Goal: Complete application form

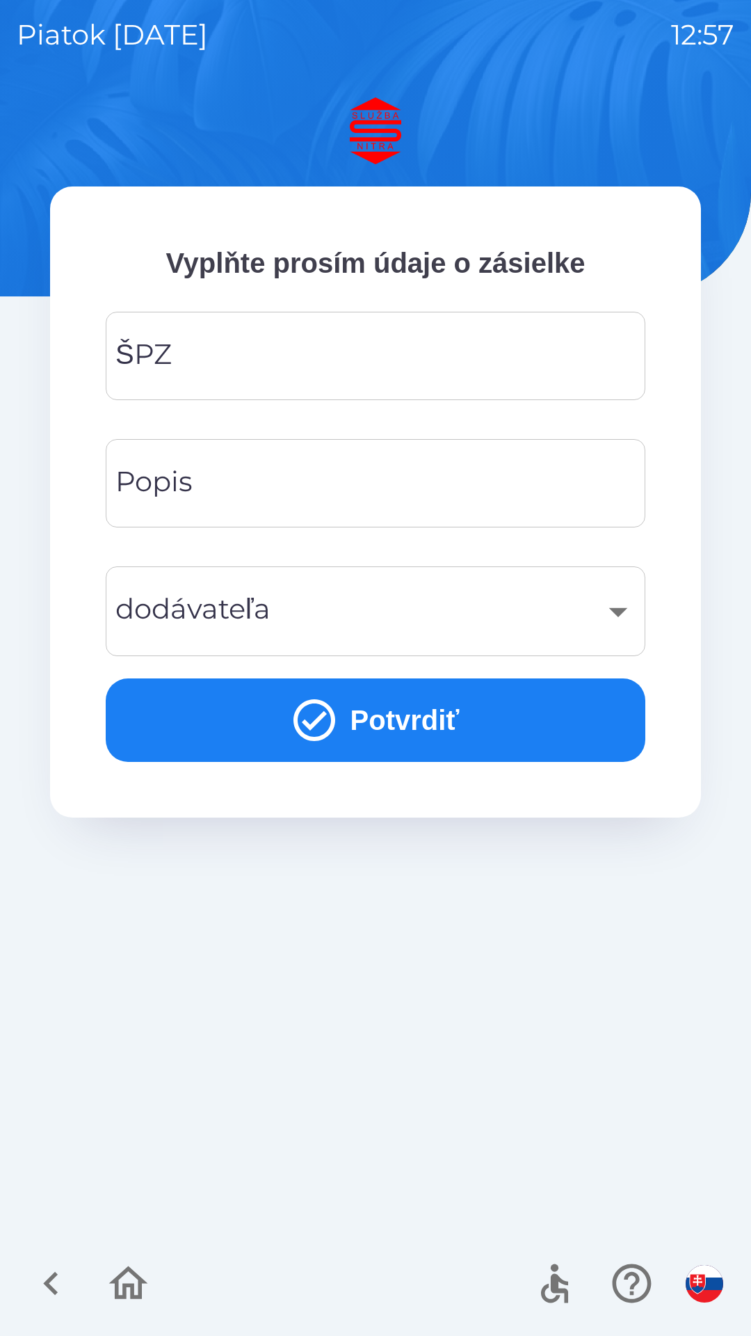
click at [421, 351] on input "ŠPZ" at bounding box center [375, 355] width 507 height 55
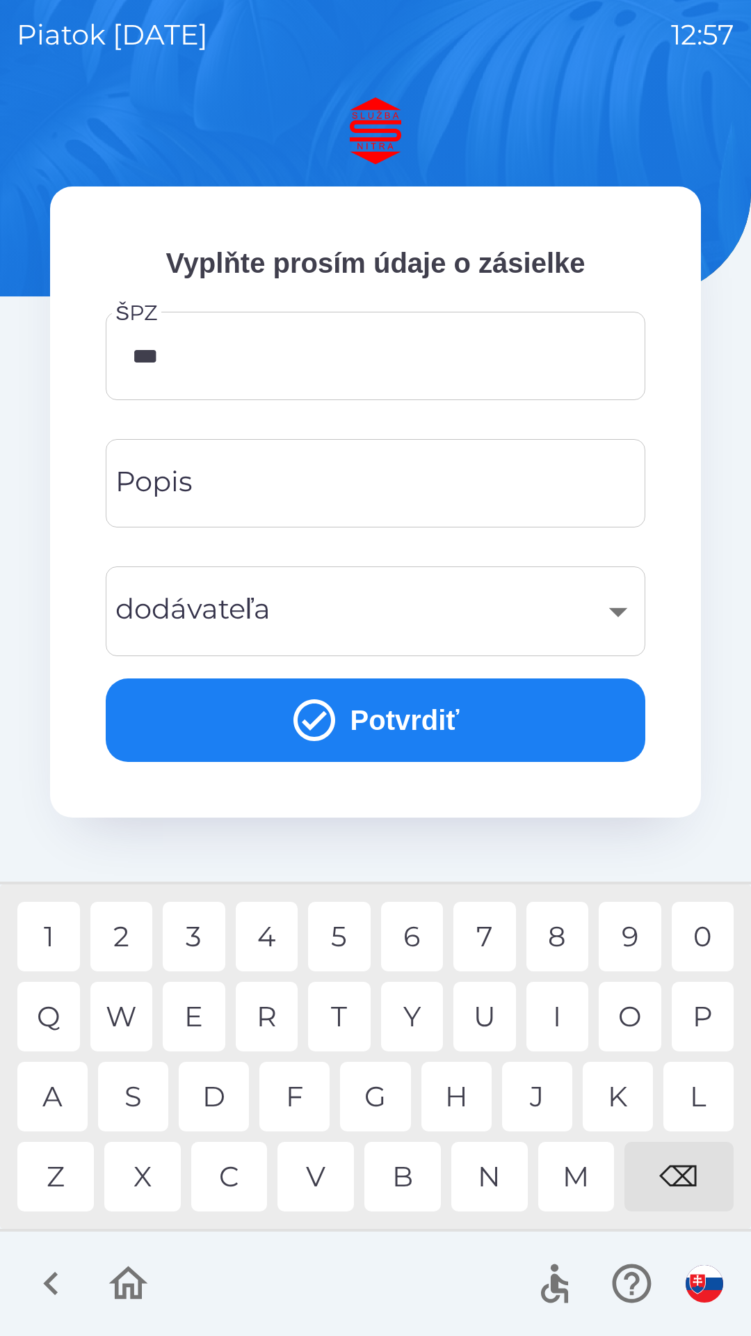
click at [345, 1005] on div "T" at bounding box center [339, 1017] width 63 height 70
click at [571, 930] on div "8" at bounding box center [558, 937] width 63 height 70
click at [349, 934] on div "5" at bounding box center [339, 937] width 63 height 70
type input "********"
click at [307, 479] on input "Popis" at bounding box center [375, 483] width 507 height 55
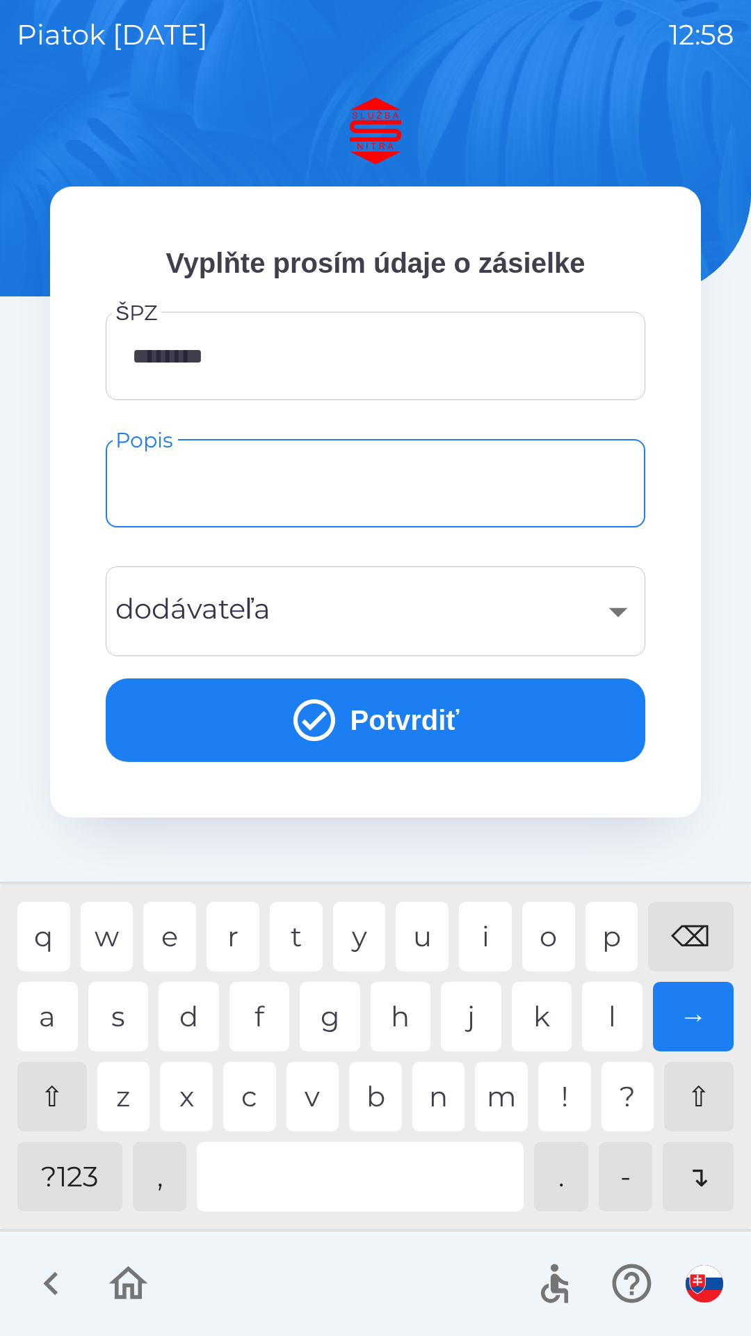
click at [708, 1289] on img "button" at bounding box center [705, 1284] width 38 height 38
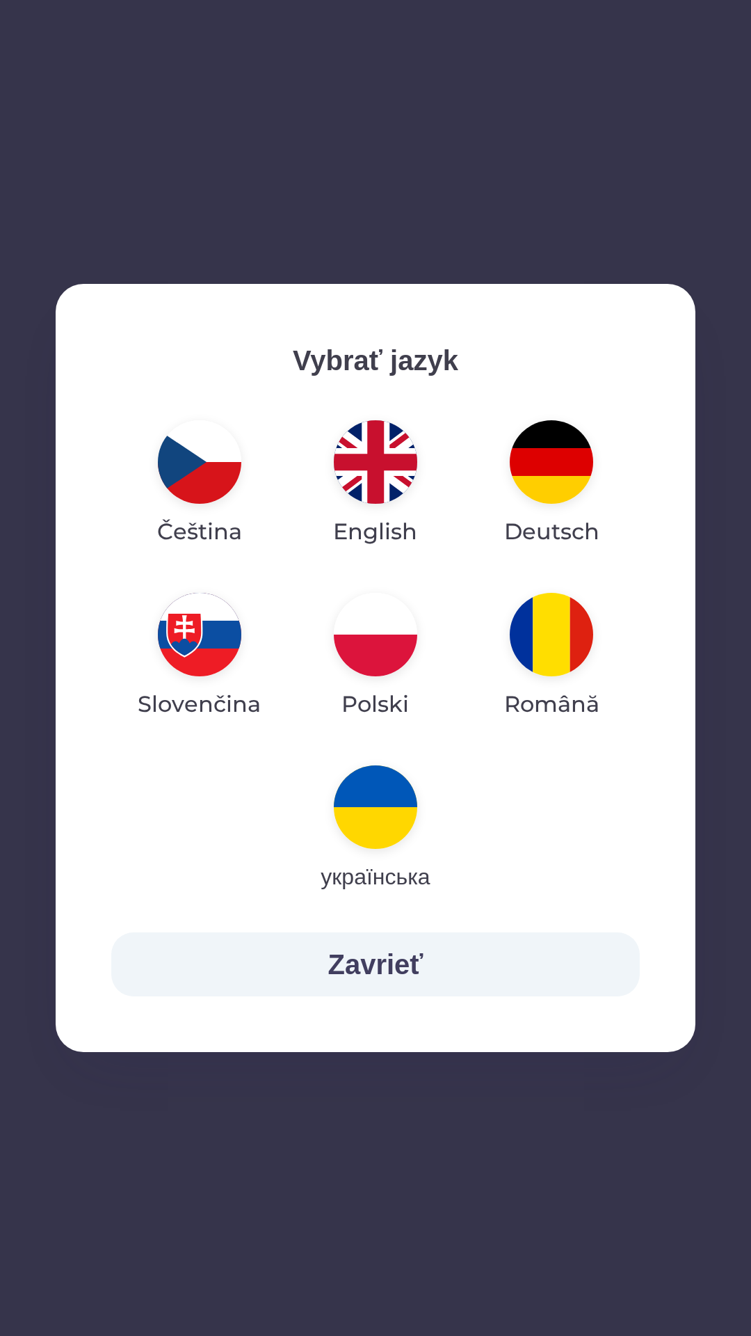
click at [390, 636] on img "button" at bounding box center [375, 634] width 83 height 83
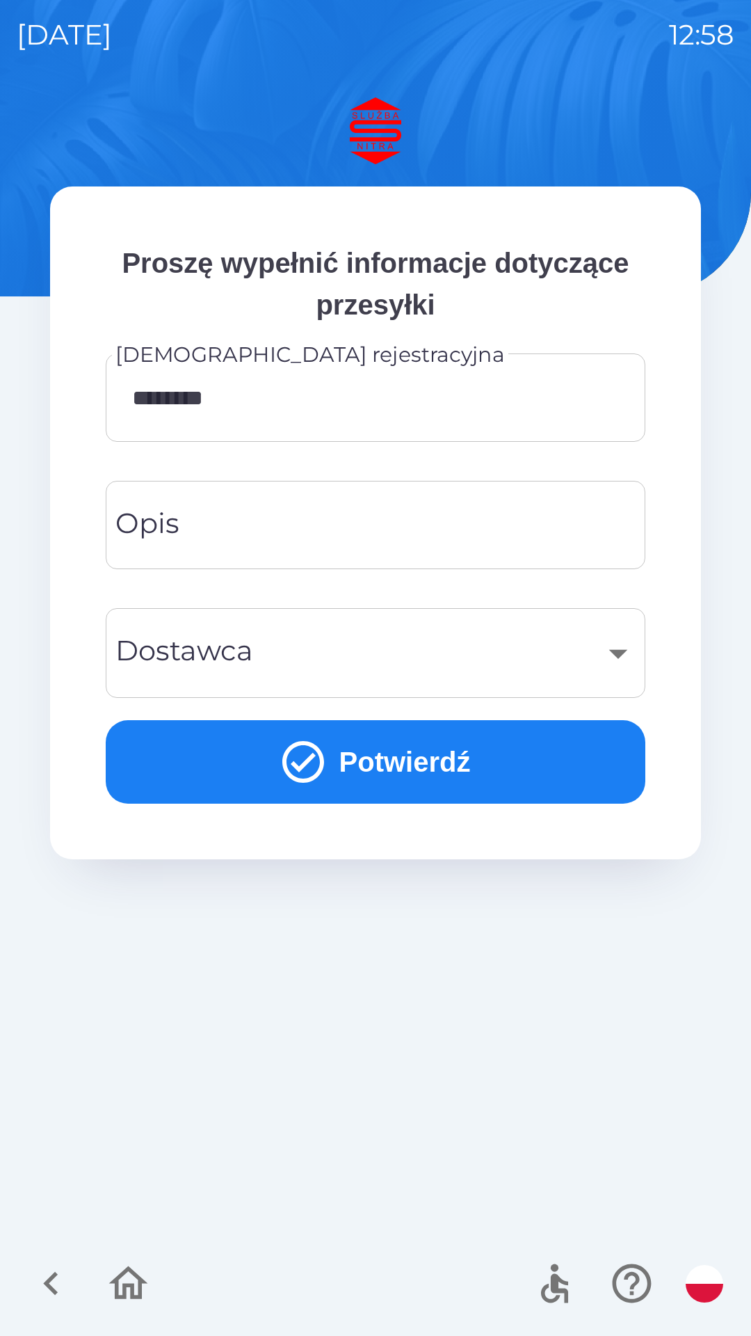
click at [246, 514] on input "Opis" at bounding box center [375, 525] width 507 height 55
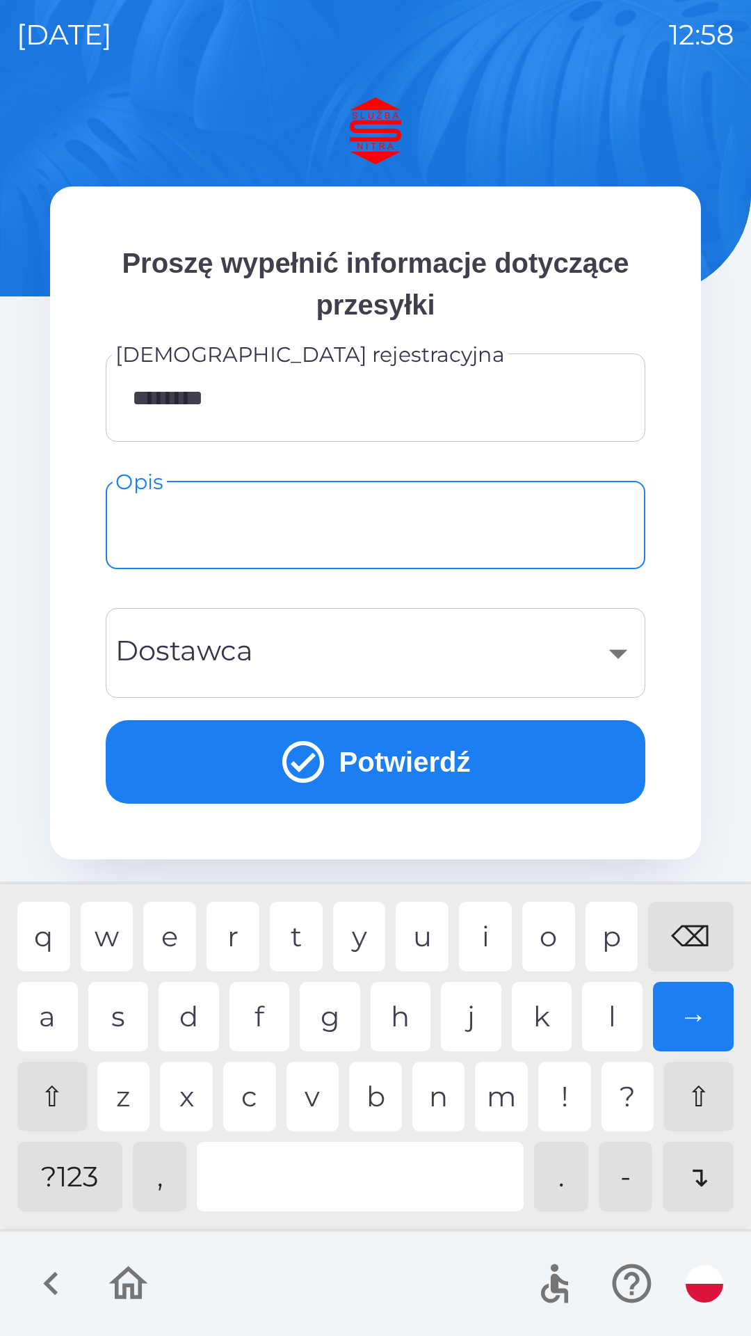
click at [612, 662] on div "​" at bounding box center [375, 653] width 507 height 56
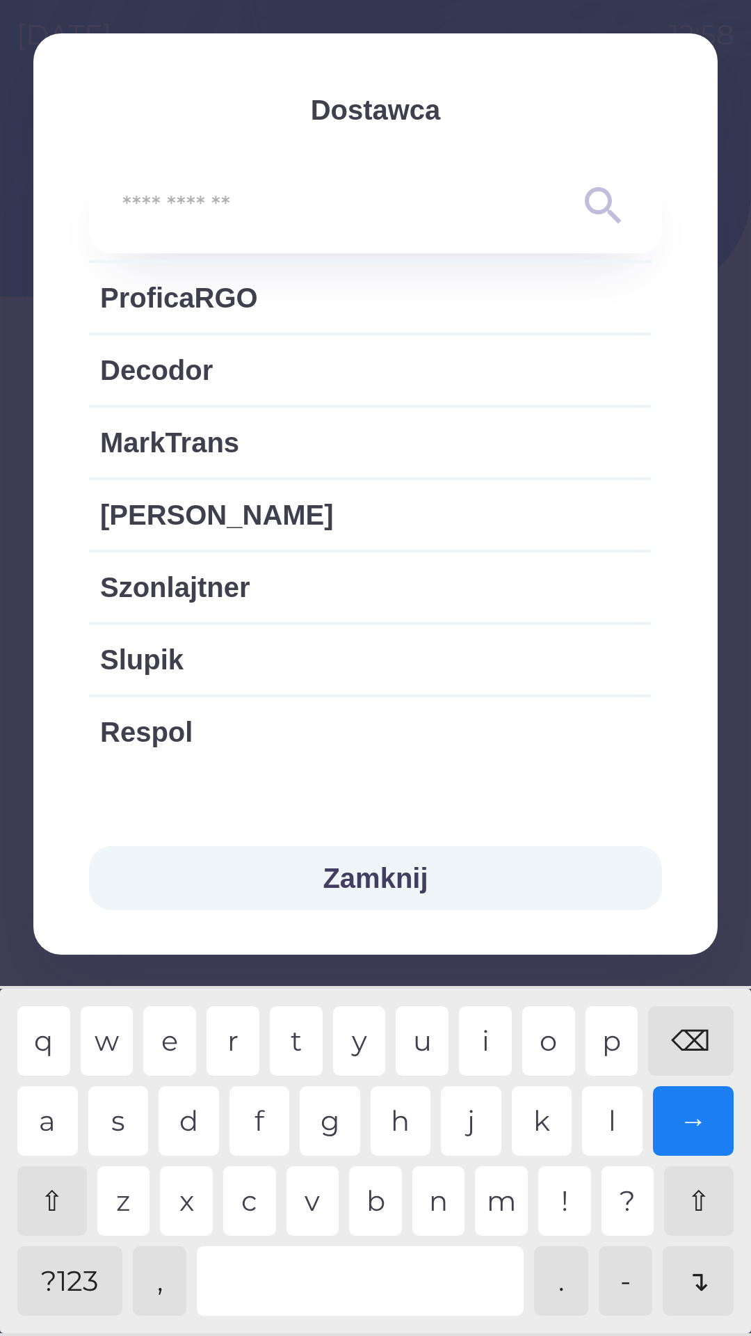
scroll to position [2872, 0]
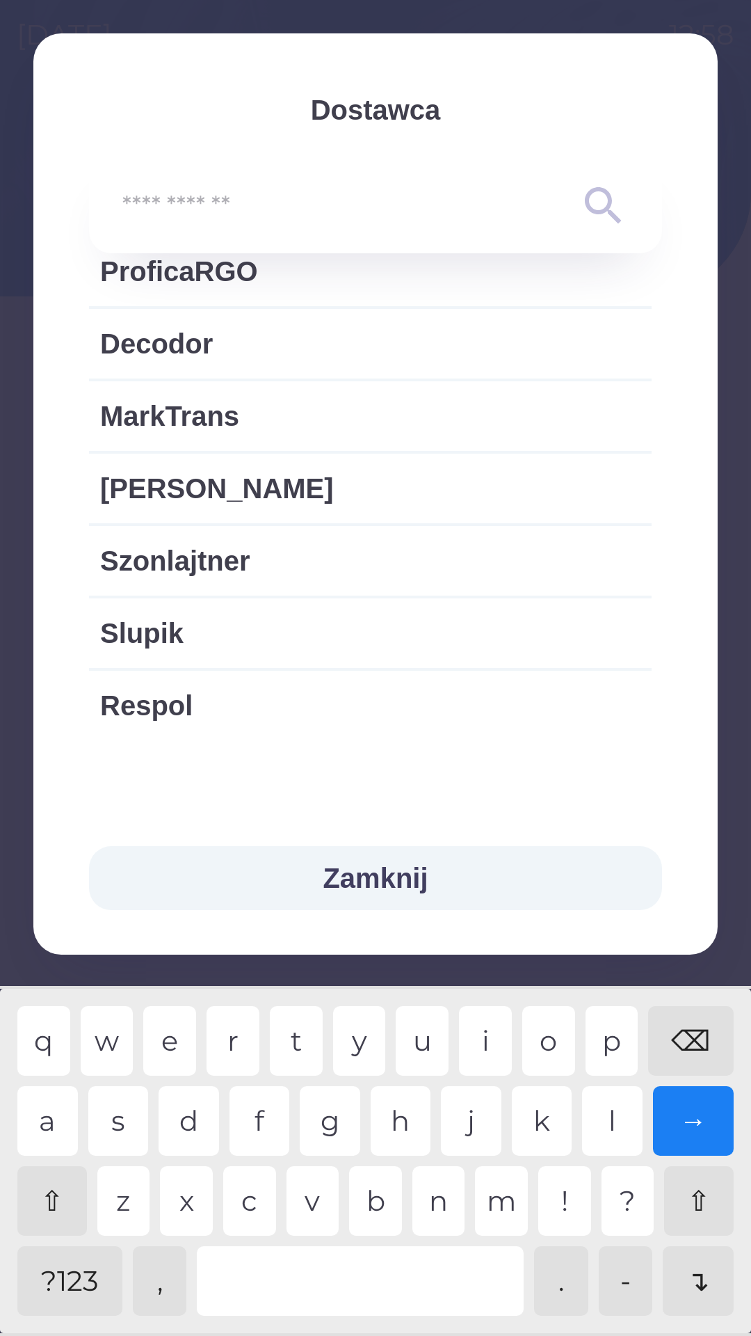
click at [362, 884] on button "Zamknij" at bounding box center [375, 878] width 573 height 64
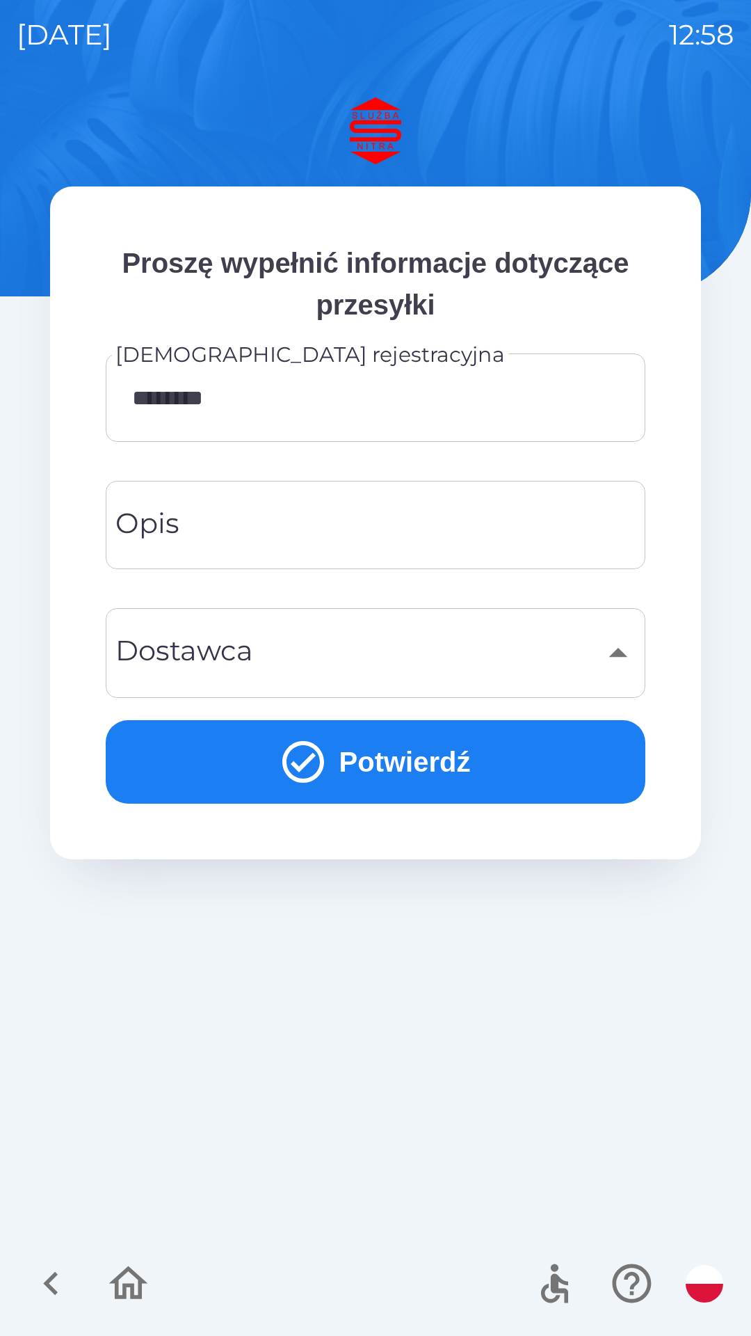
scroll to position [2524, 0]
click at [239, 511] on input "Opis" at bounding box center [375, 525] width 507 height 55
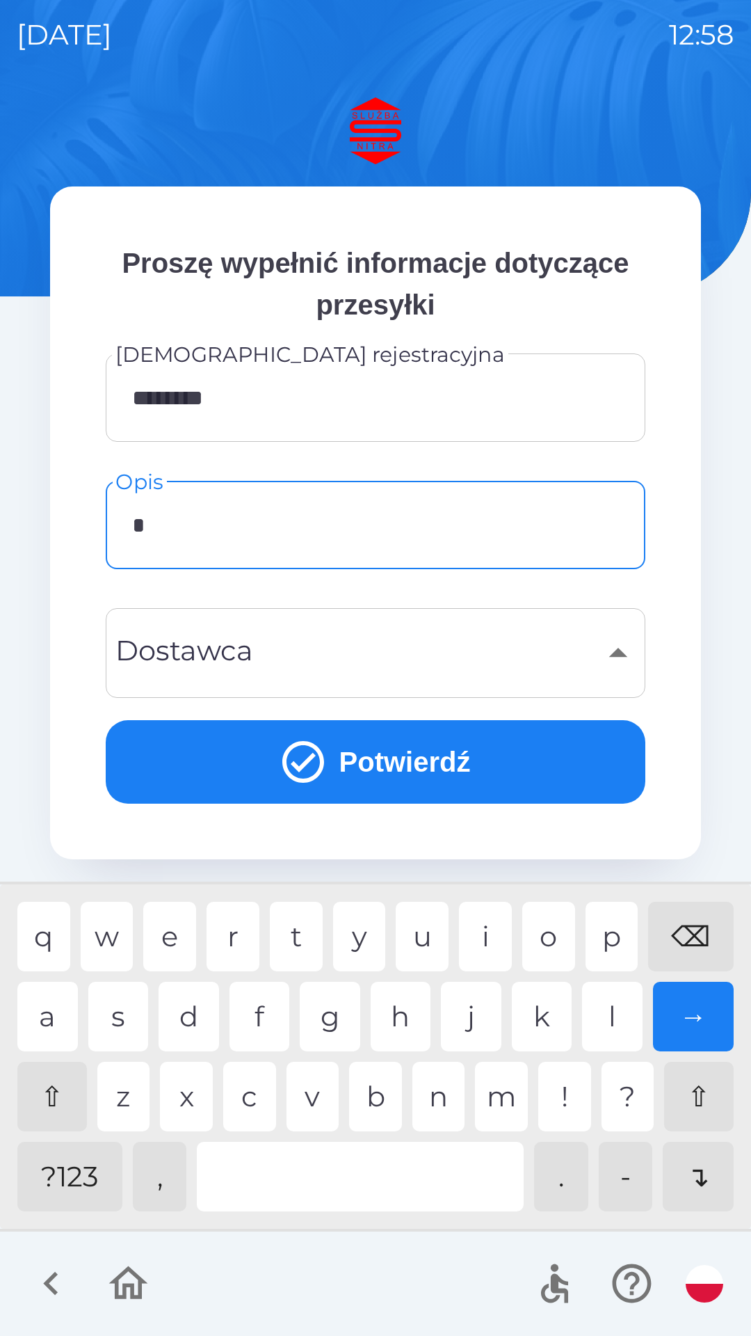
click at [269, 1018] on div "f" at bounding box center [260, 1017] width 61 height 70
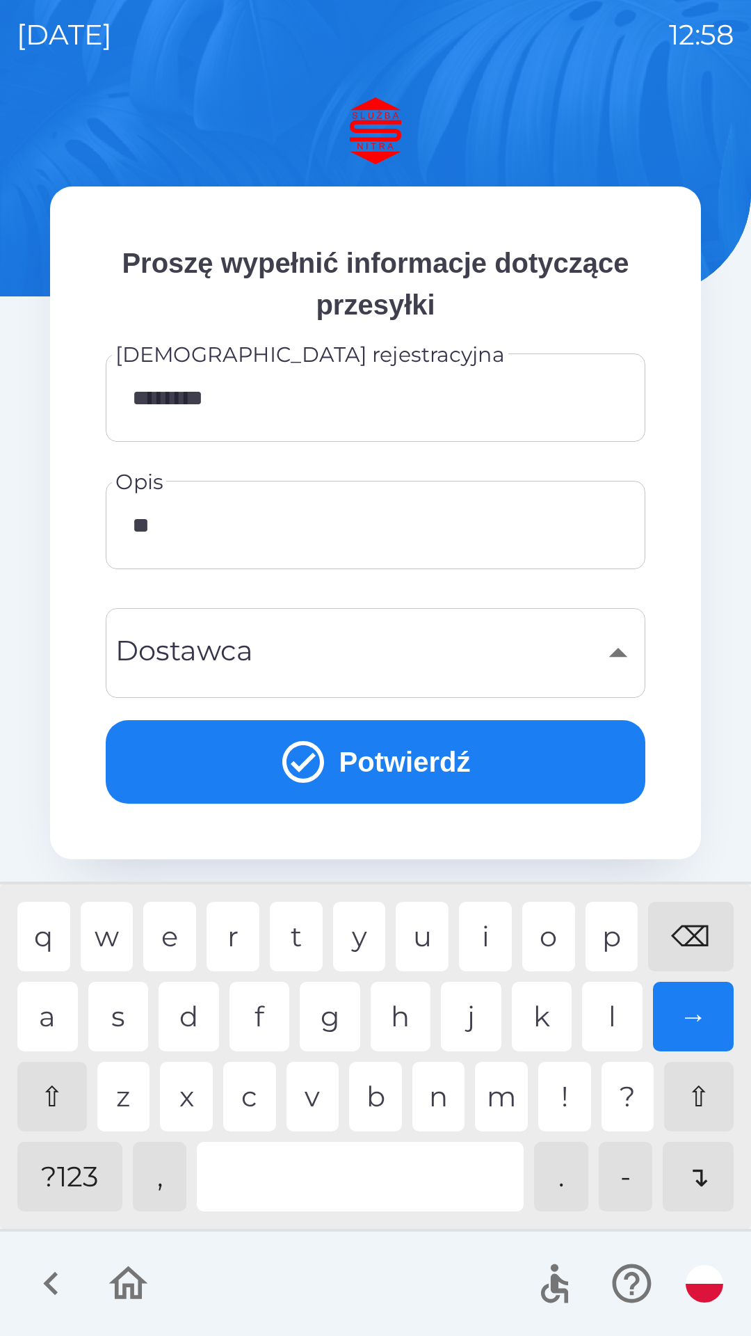
click at [491, 934] on div "i" at bounding box center [485, 937] width 53 height 70
click at [279, 1091] on div "⇧ z x c v b n m ! ? ⇧" at bounding box center [375, 1097] width 717 height 70
click at [486, 923] on div "i" at bounding box center [485, 937] width 53 height 70
click at [121, 1014] on div "s" at bounding box center [118, 1017] width 61 height 70
click at [324, 1175] on div at bounding box center [360, 1177] width 327 height 70
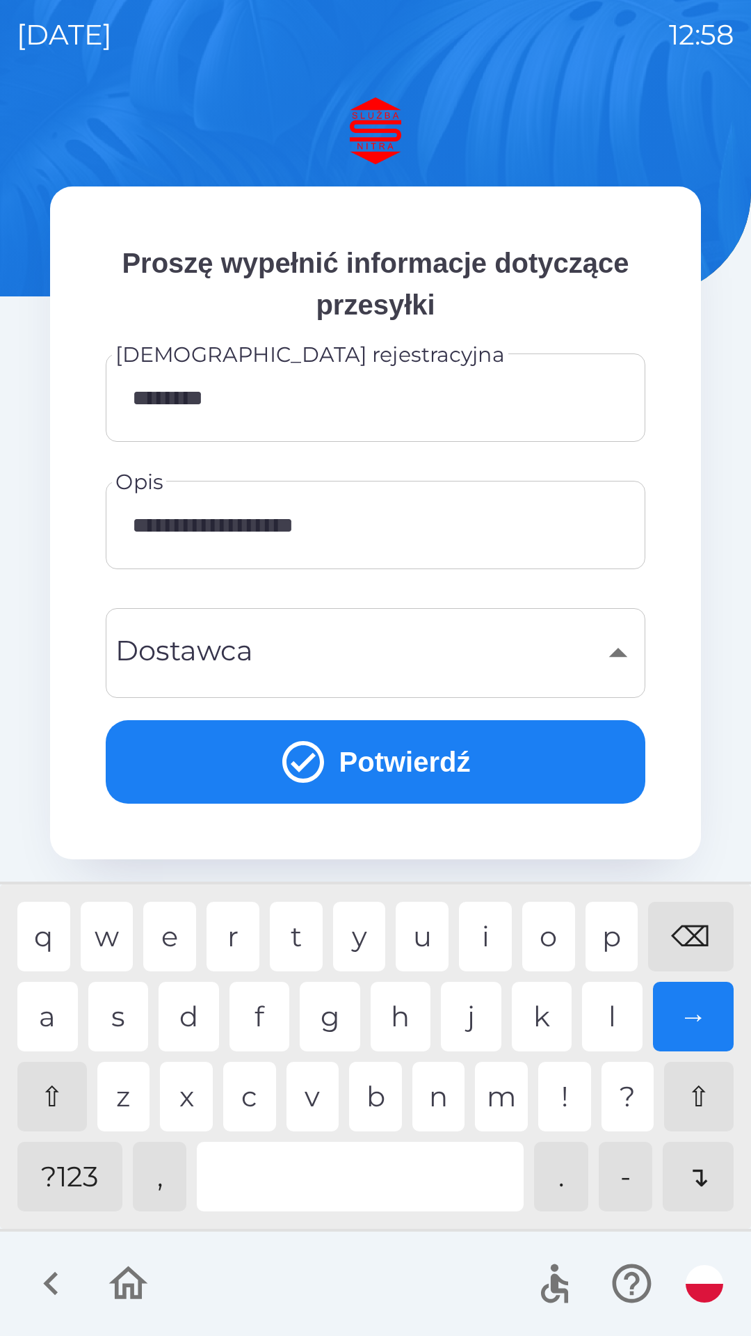
click at [108, 936] on div "w" at bounding box center [107, 937] width 53 height 70
click at [38, 999] on div "a" at bounding box center [47, 1017] width 61 height 70
click at [487, 940] on div "i" at bounding box center [485, 937] width 53 height 70
click at [263, 1100] on div "c" at bounding box center [249, 1097] width 53 height 70
click at [127, 1088] on div "z" at bounding box center [123, 1097] width 53 height 70
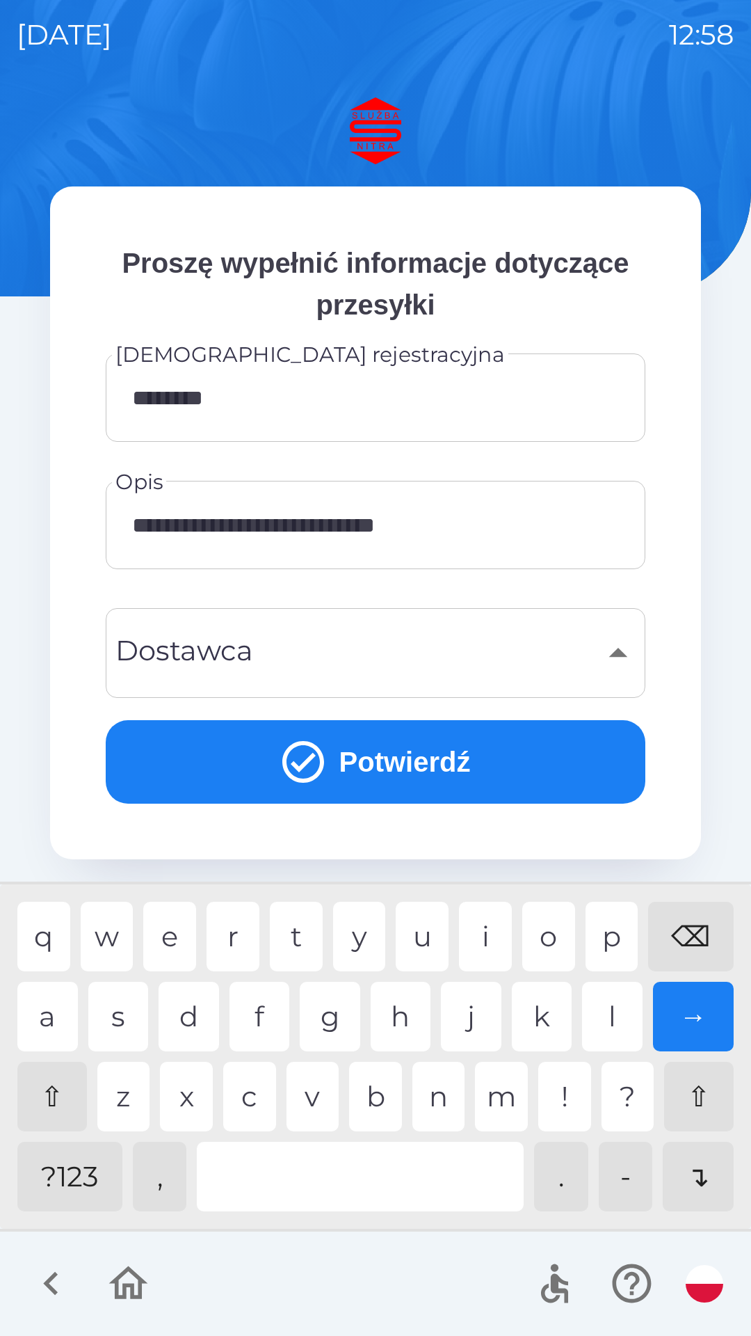
type input "**********"
click at [392, 740] on button "Potwierdź" at bounding box center [376, 761] width 540 height 83
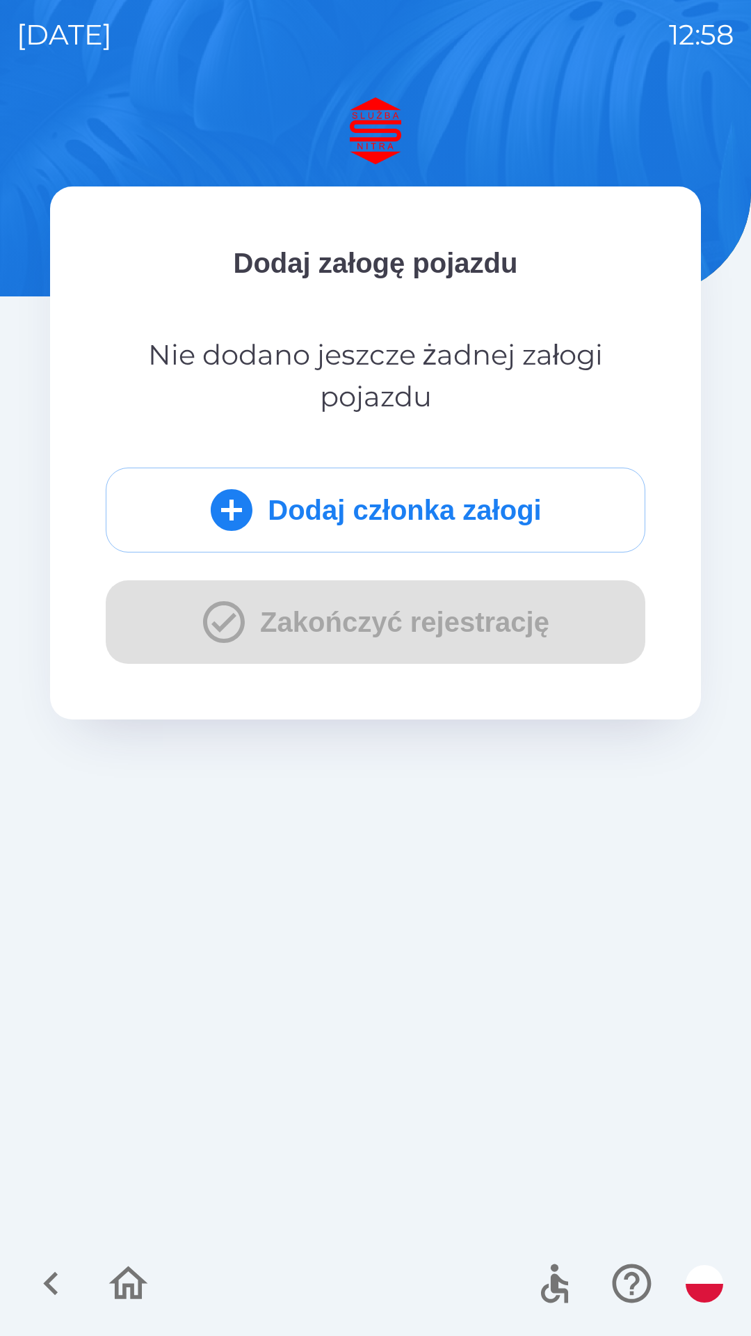
click at [239, 502] on icon "submit" at bounding box center [232, 510] width 42 height 42
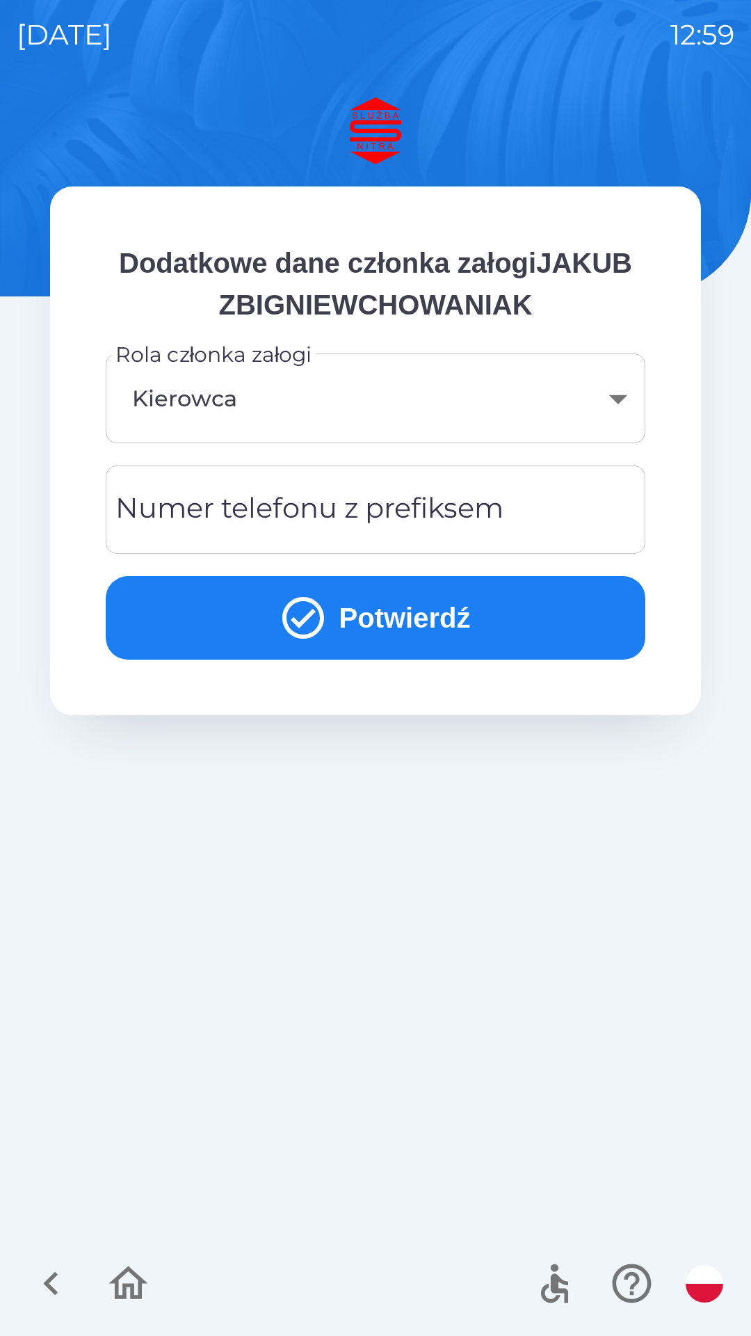
click at [392, 610] on button "Potwierdź" at bounding box center [376, 617] width 540 height 83
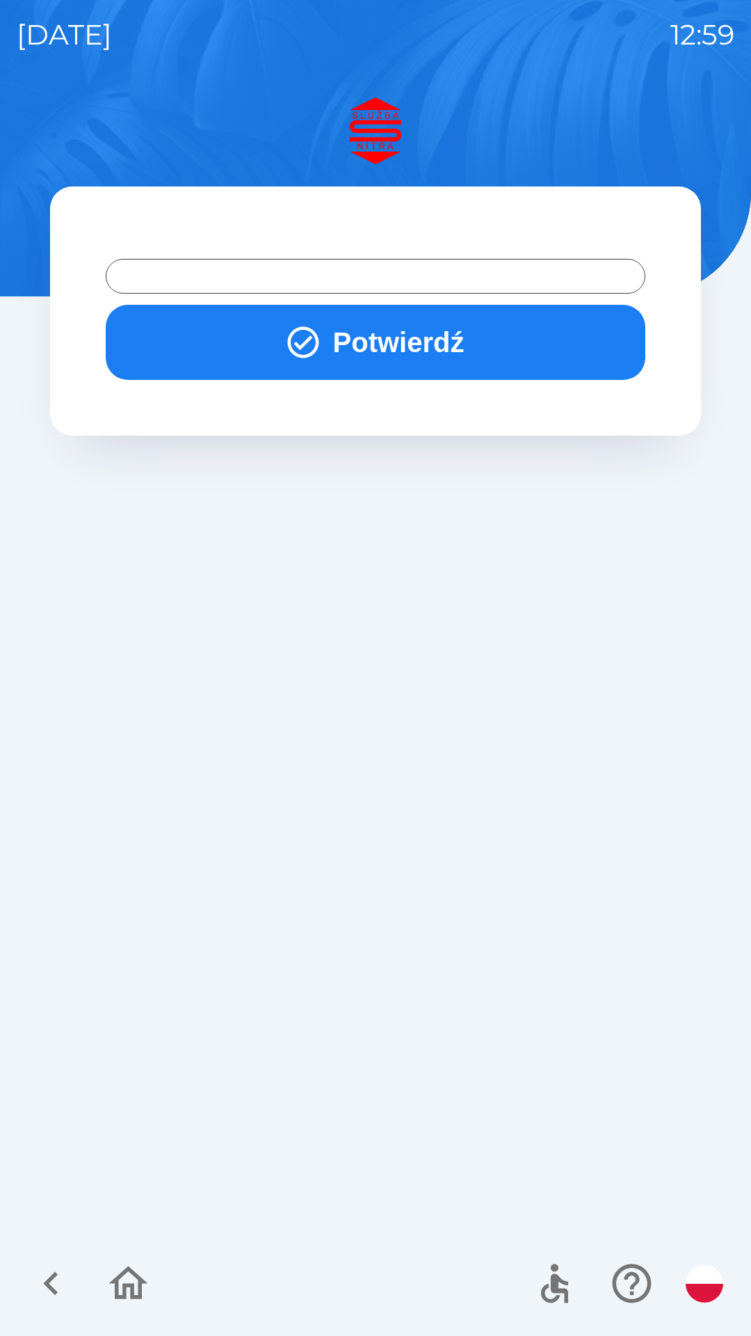
click at [409, 347] on button "Potwierdź" at bounding box center [376, 342] width 540 height 75
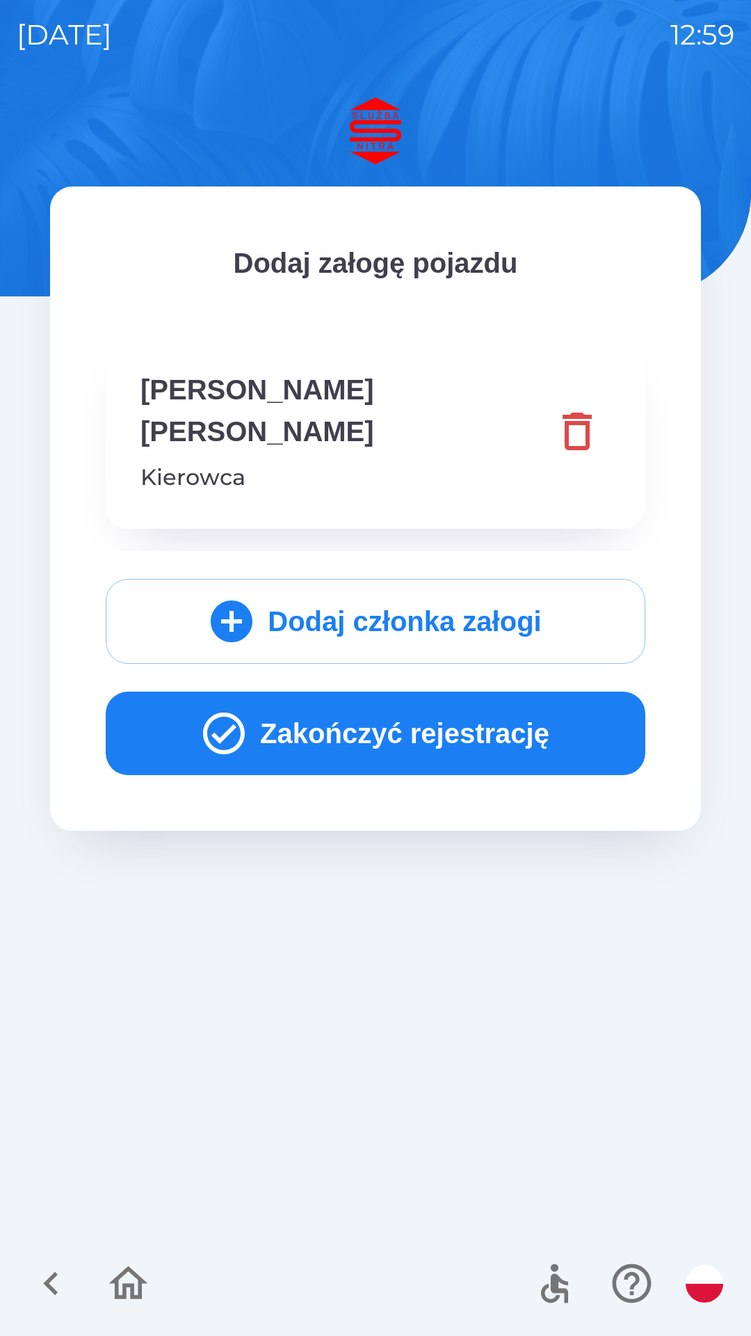
click at [322, 743] on button "Zakończyć rejestrację" at bounding box center [376, 733] width 540 height 83
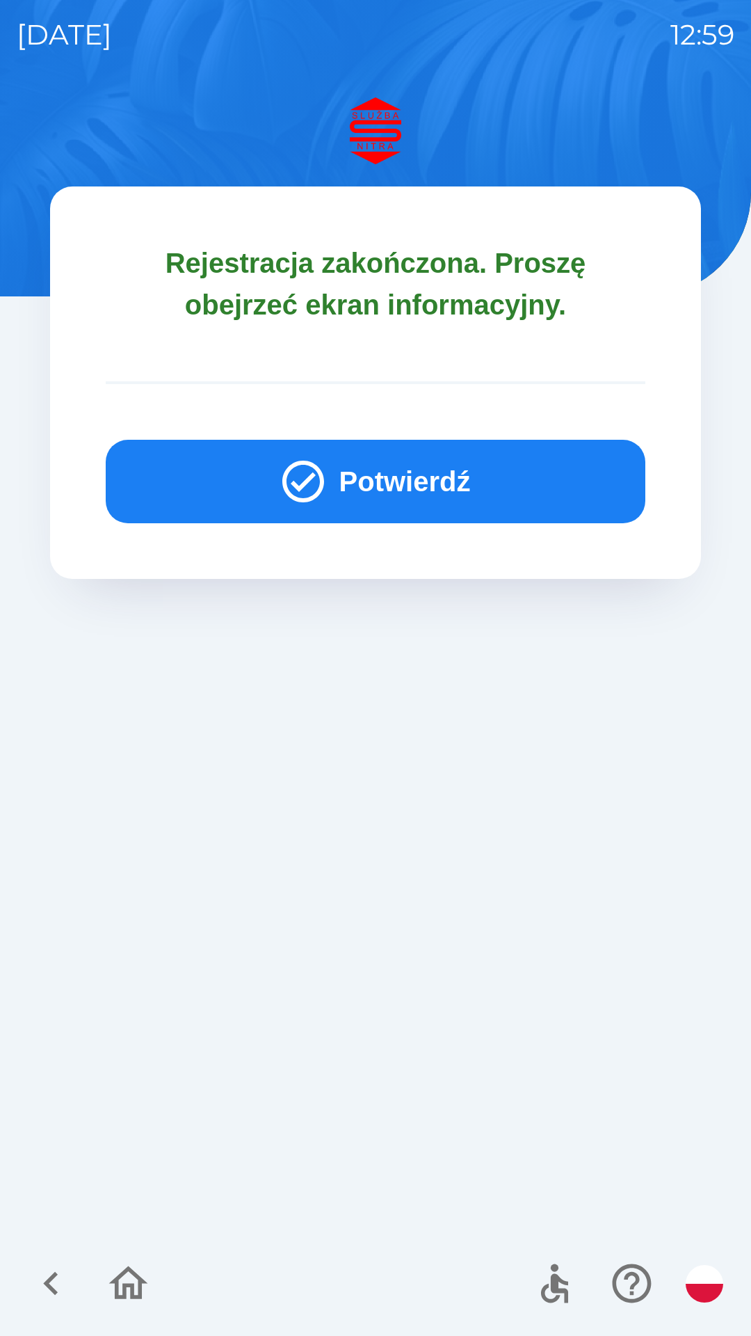
click at [349, 491] on button "Potwierdź" at bounding box center [376, 481] width 540 height 83
